Goal: Find specific page/section: Find specific page/section

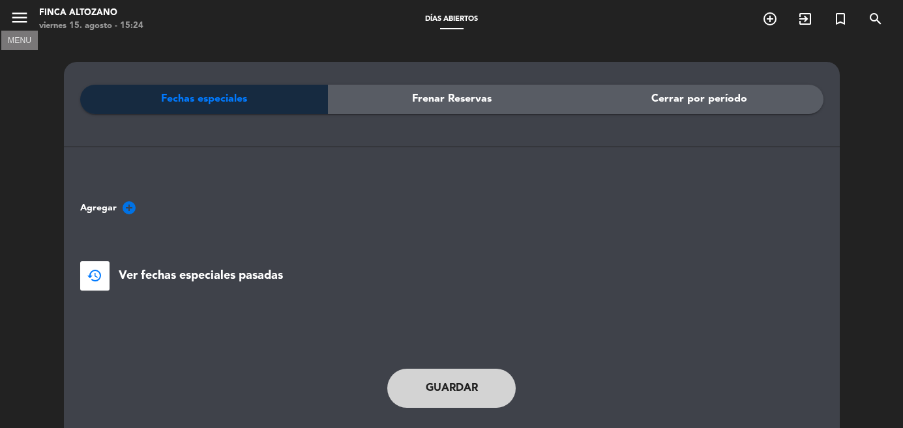
click at [23, 20] on icon "menu" at bounding box center [20, 18] width 20 height 20
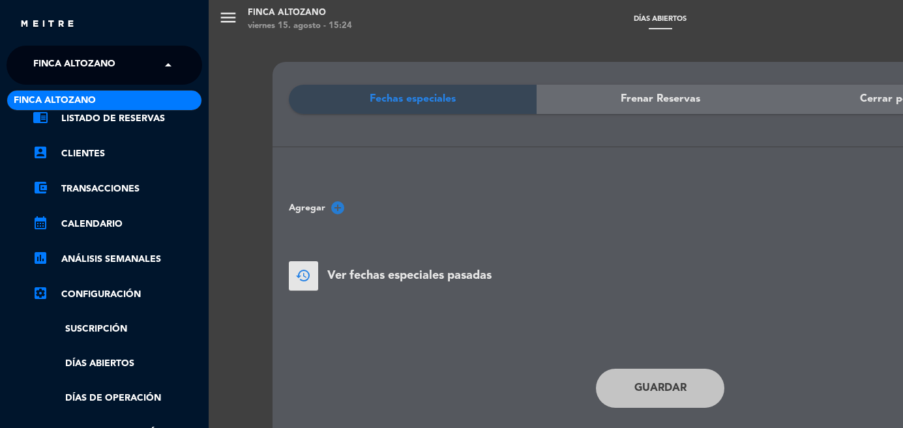
click at [164, 66] on span at bounding box center [171, 64] width 22 height 27
click at [43, 63] on span "Finca Altozano" at bounding box center [74, 64] width 82 height 27
click at [281, 49] on div "menu Finca Altozano [DATE] 15. agosto - 15:24 Días abiertos add_circle_outline …" at bounding box center [660, 214] width 903 height 428
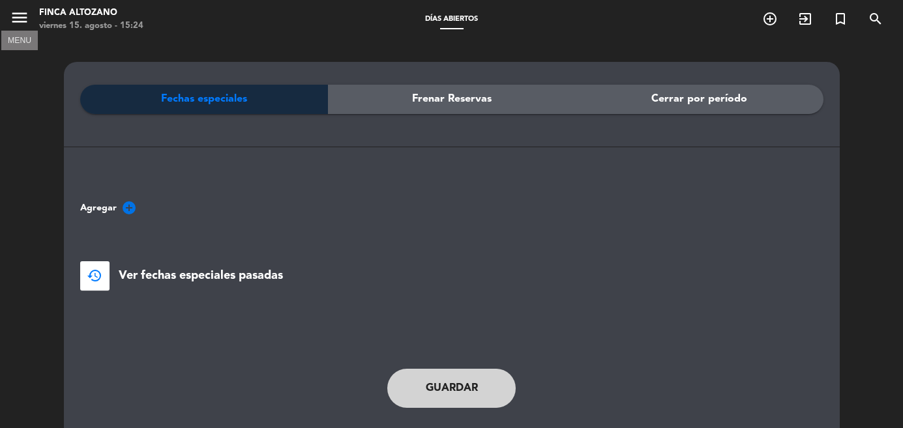
click at [27, 16] on icon "menu" at bounding box center [20, 18] width 20 height 20
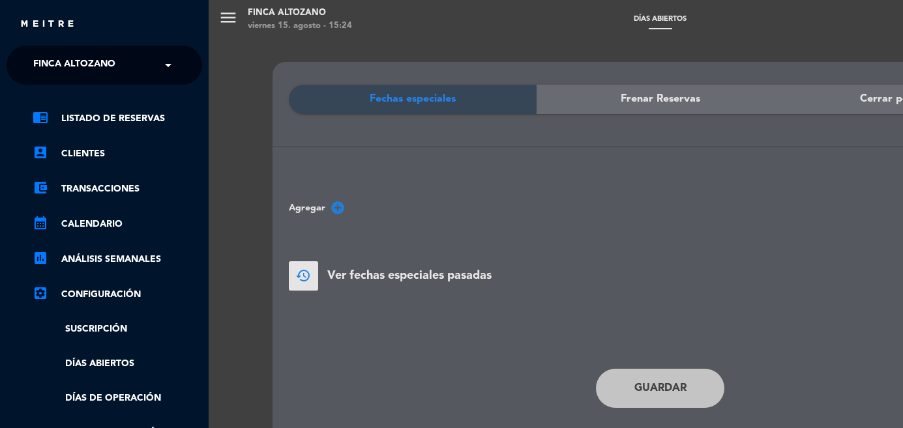
click at [246, 54] on div "menu Finca Altozano [DATE] 15. agosto - 15:24 Días abiertos add_circle_outline …" at bounding box center [660, 214] width 903 height 428
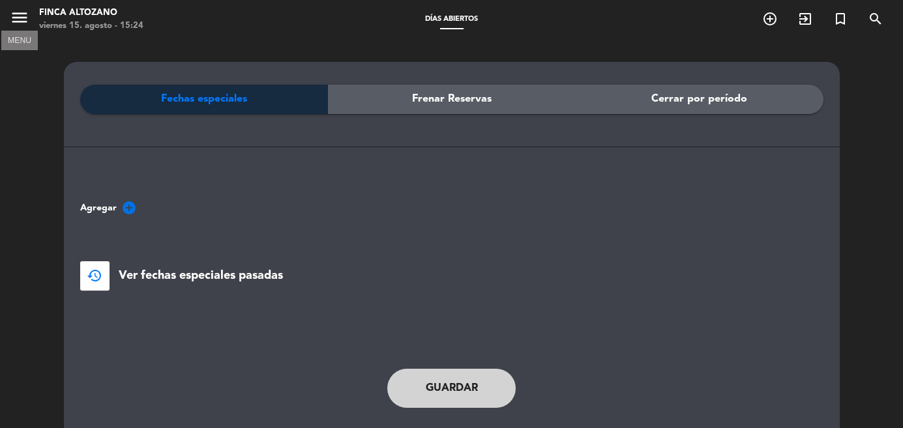
click at [18, 18] on icon "menu" at bounding box center [20, 18] width 20 height 20
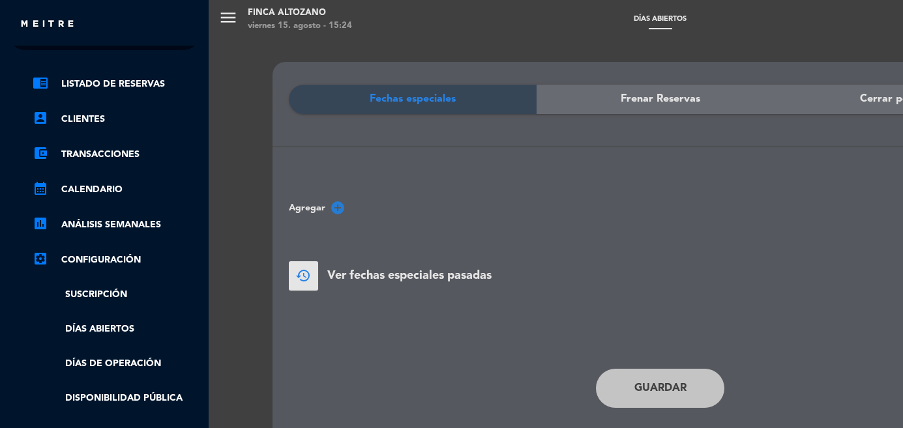
scroll to position [28, 0]
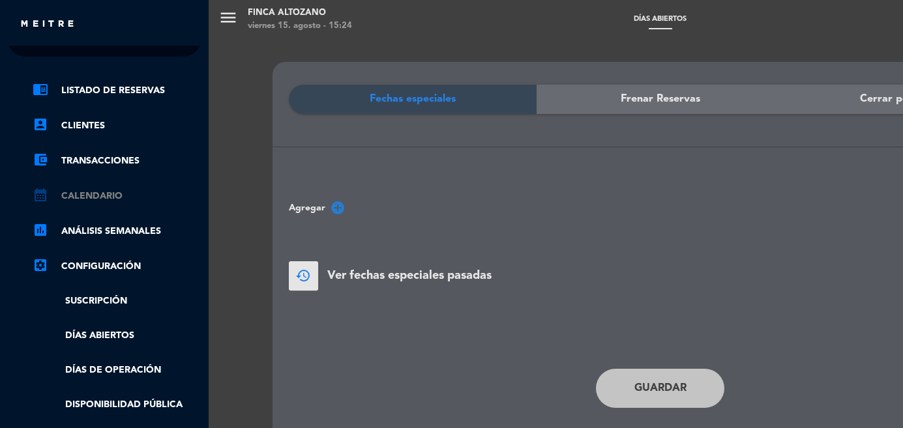
click at [103, 193] on link "calendar_month Calendario" at bounding box center [117, 196] width 169 height 16
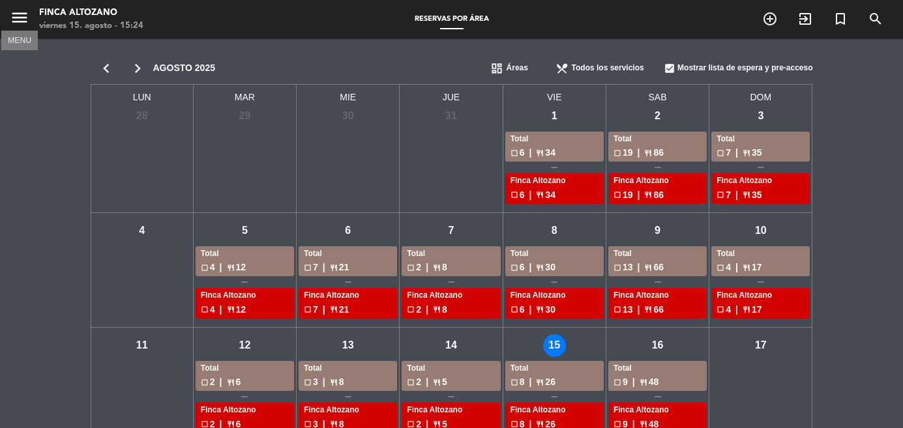
click at [22, 22] on icon "menu" at bounding box center [20, 18] width 20 height 20
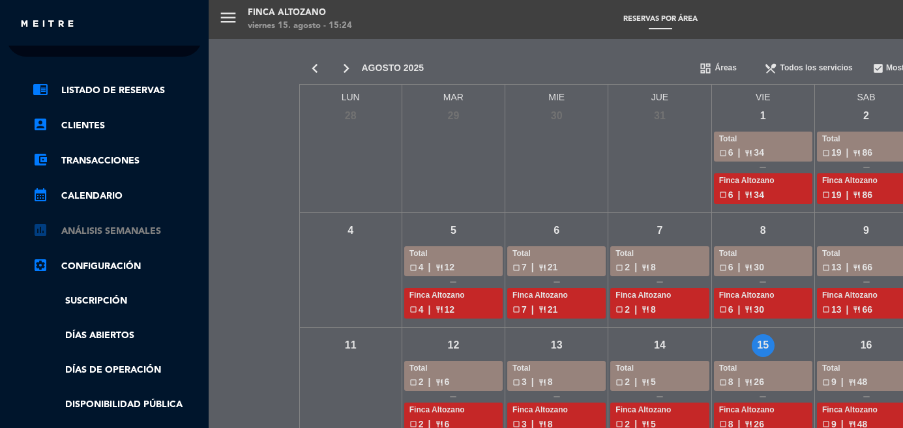
click at [104, 227] on link "assessment ANÁLISIS SEMANALES" at bounding box center [117, 232] width 169 height 16
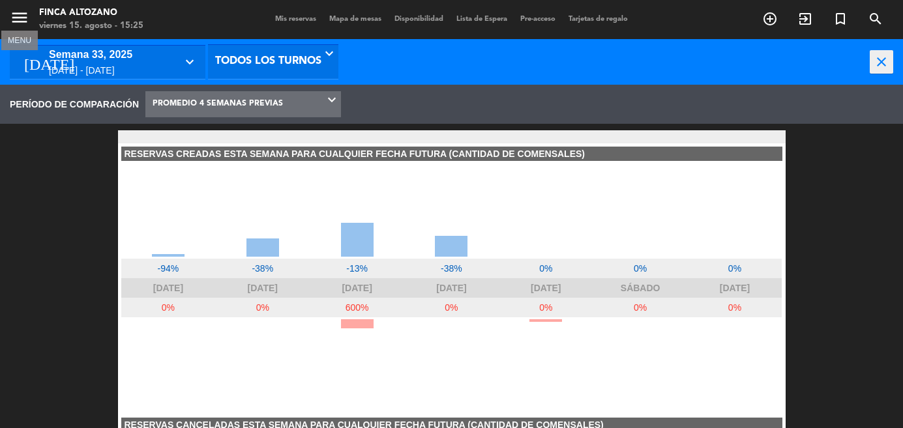
click at [24, 16] on icon "menu" at bounding box center [20, 18] width 20 height 20
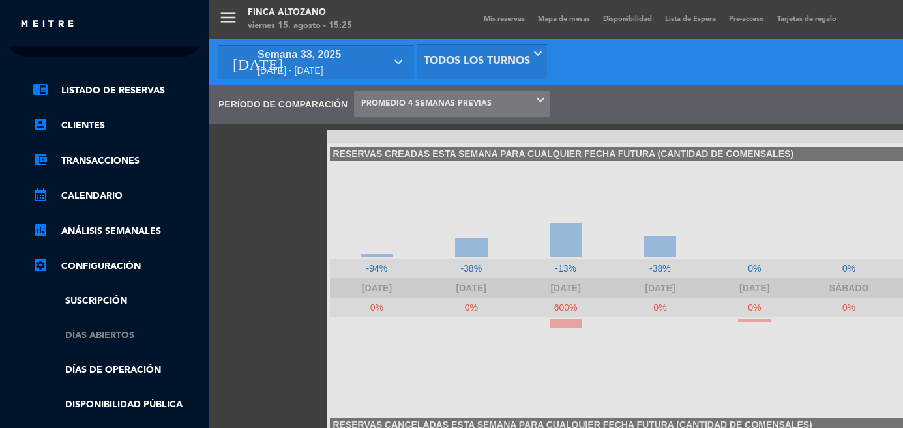
click at [117, 336] on link "Días abiertos" at bounding box center [117, 335] width 169 height 15
